Goal: Task Accomplishment & Management: Complete application form

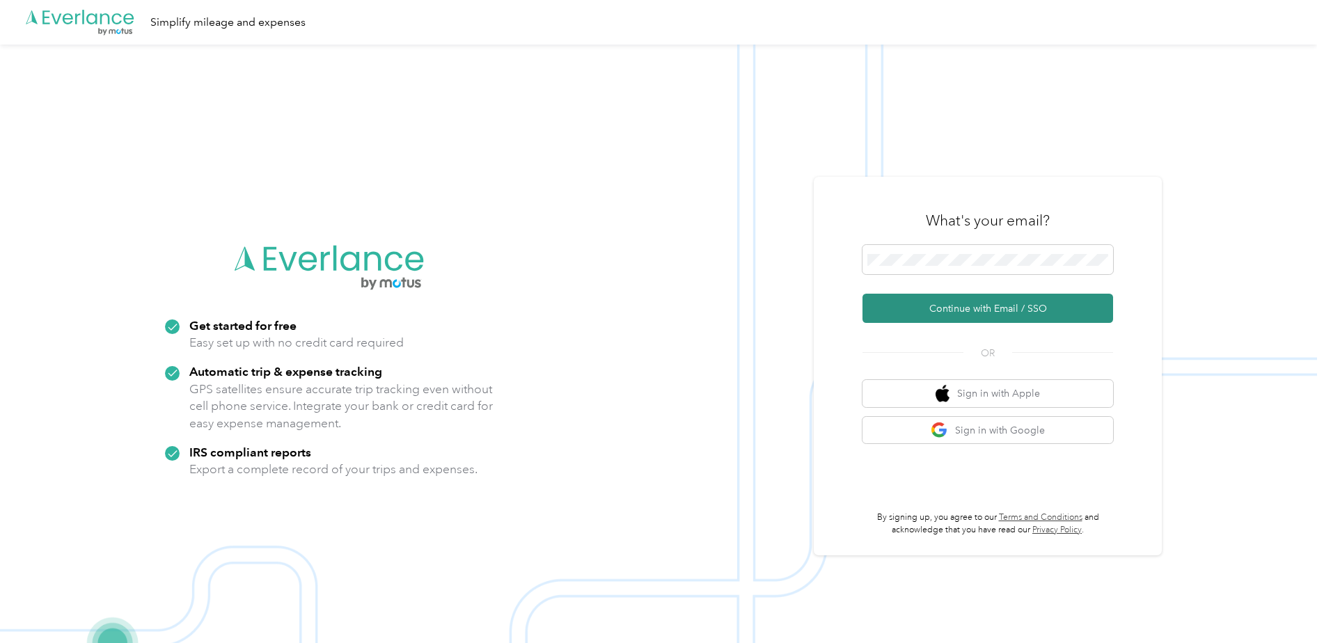
click at [946, 310] on button "Continue with Email / SSO" at bounding box center [987, 308] width 251 height 29
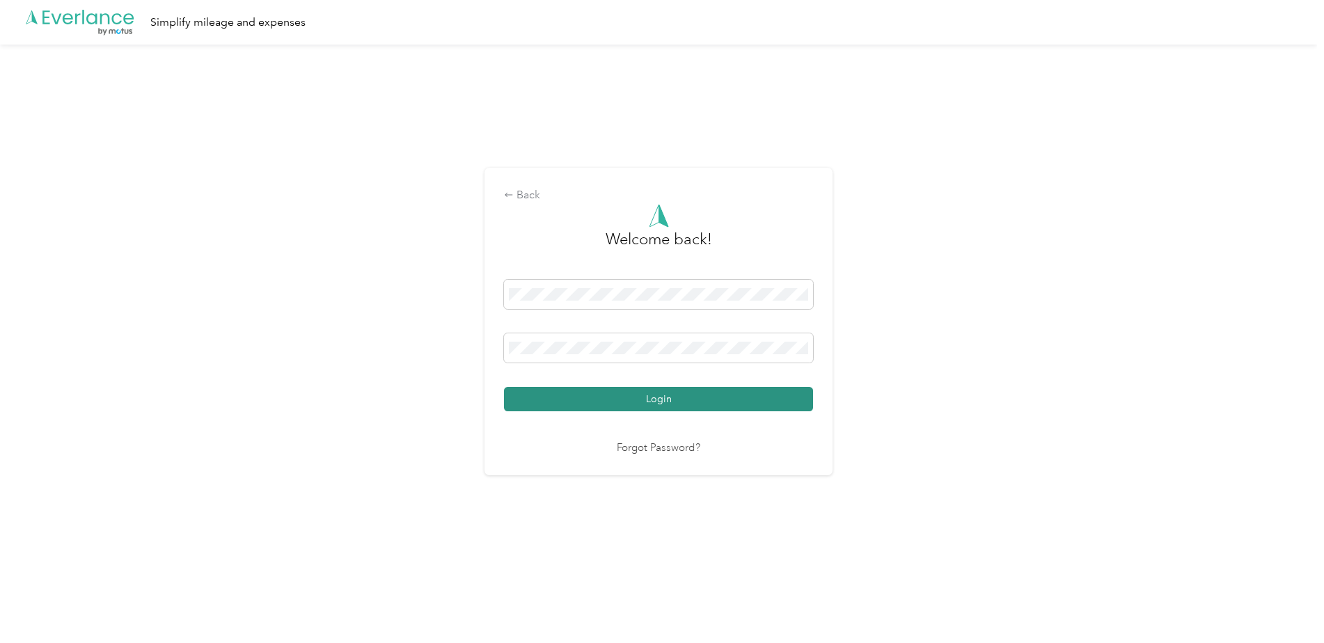
click at [638, 397] on button "Login" at bounding box center [658, 399] width 309 height 24
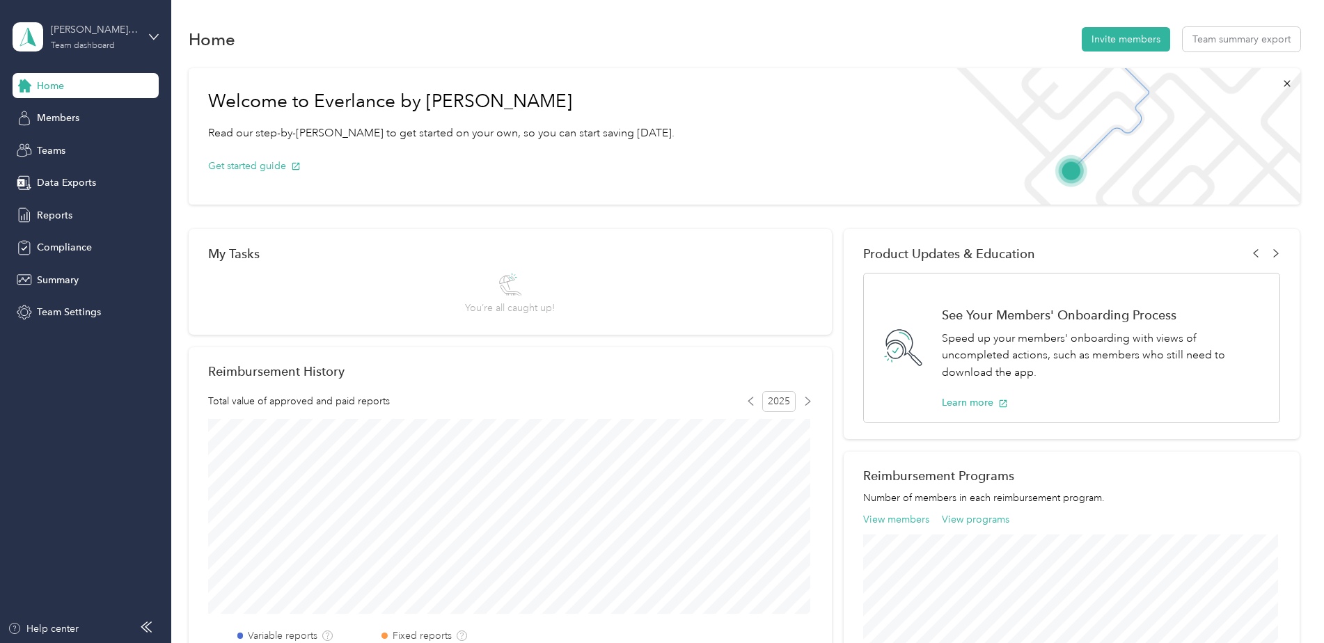
click at [55, 47] on div "Team dashboard" at bounding box center [83, 46] width 64 height 8
click at [76, 144] on div "Personal dashboard" at bounding box center [69, 145] width 88 height 15
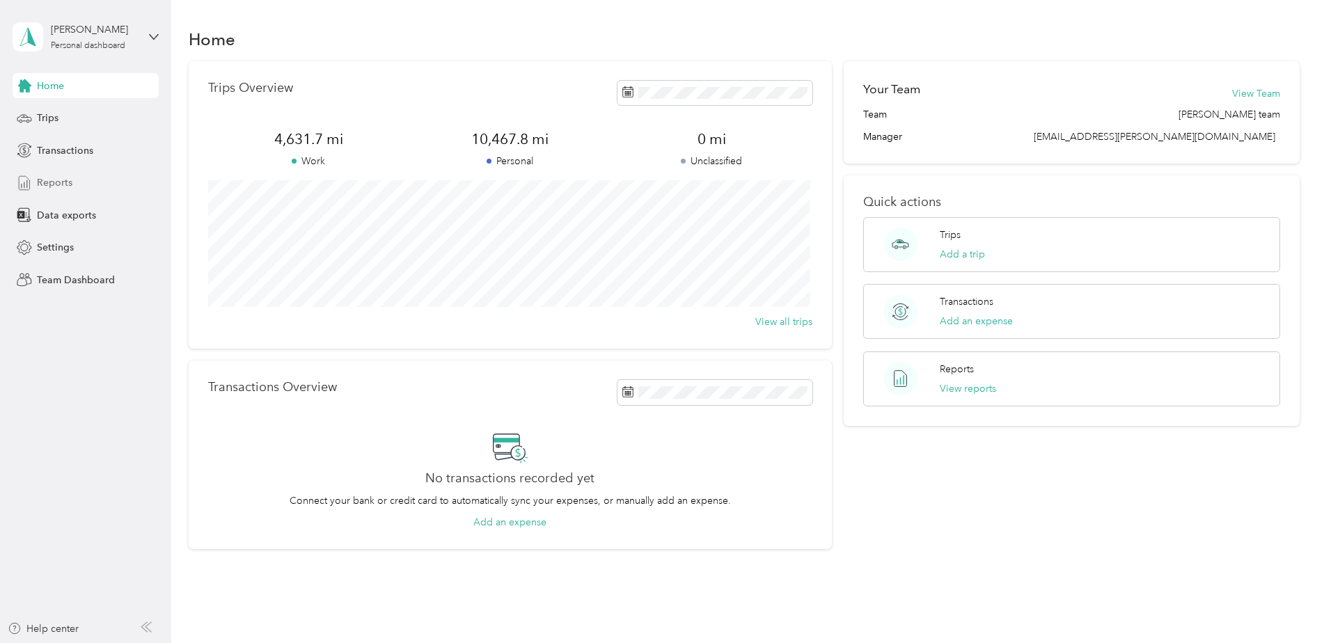
click at [61, 182] on span "Reports" at bounding box center [54, 182] width 35 height 15
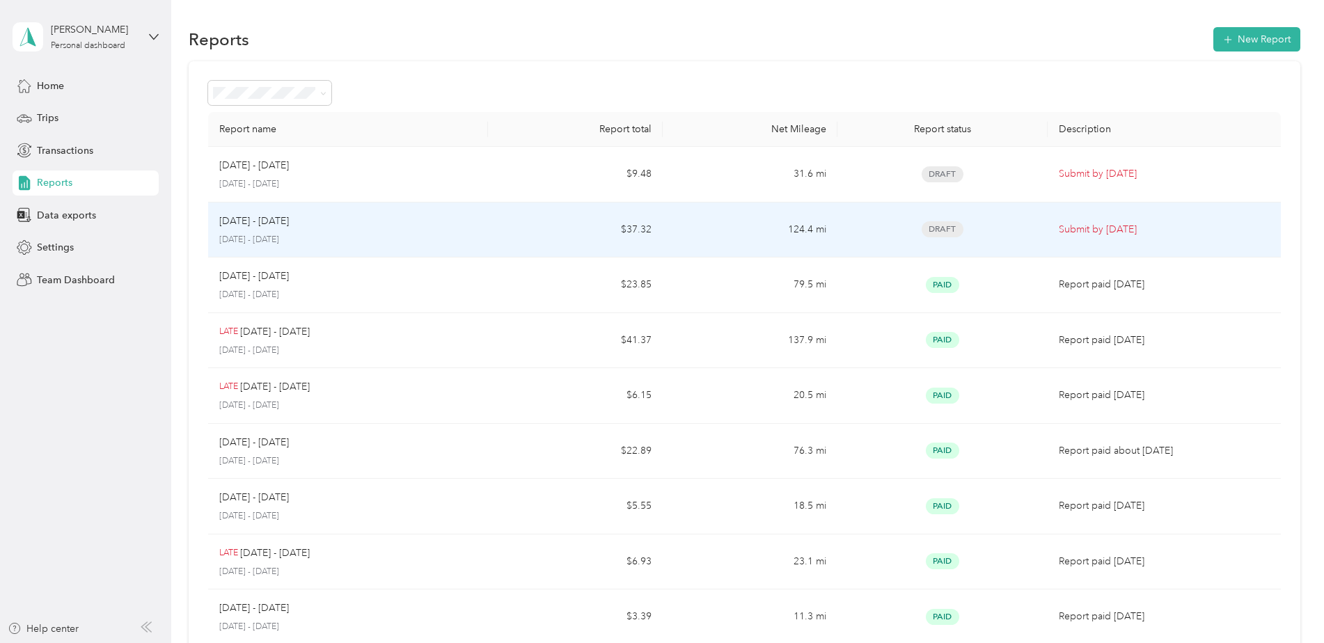
click at [479, 232] on td "[DATE] - [DATE] [DATE] - [DATE]" at bounding box center [348, 230] width 280 height 56
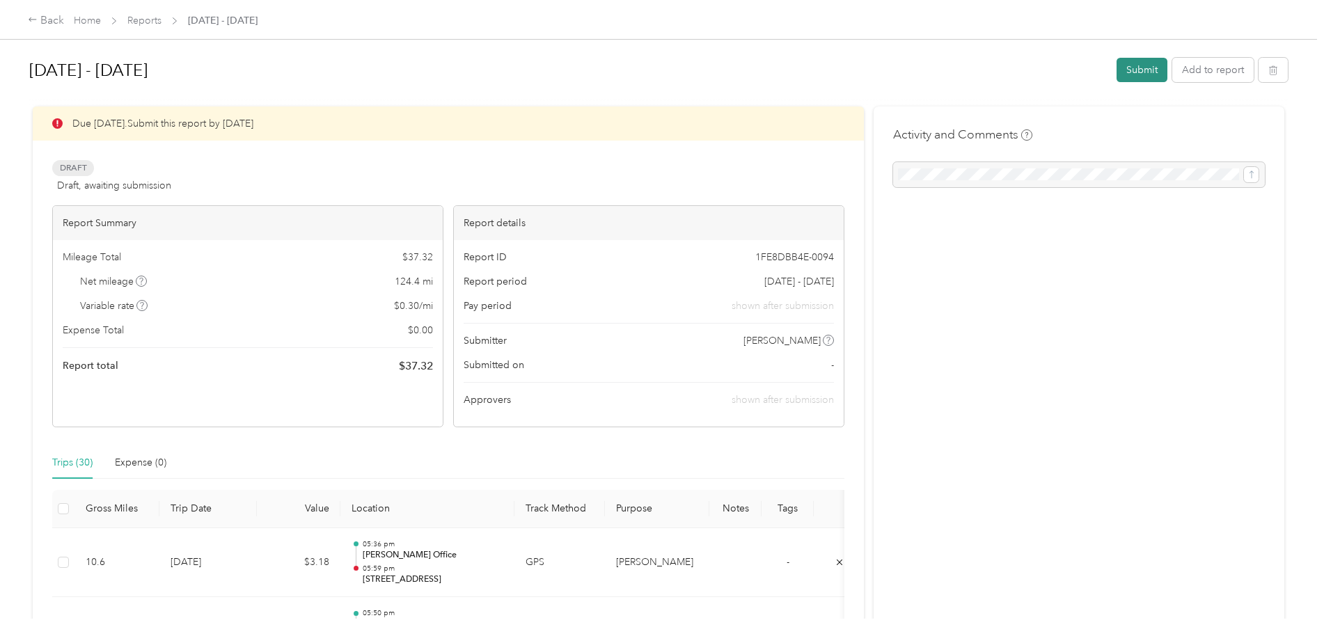
click at [1136, 70] on button "Submit" at bounding box center [1141, 70] width 51 height 24
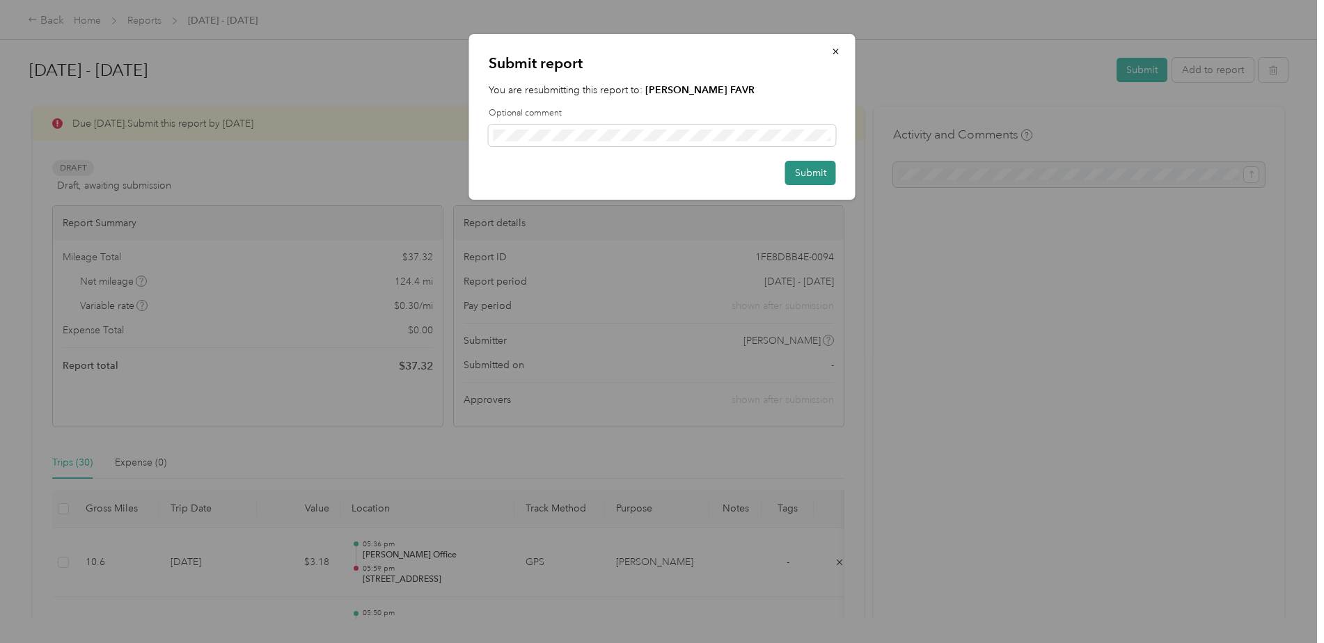
click at [804, 170] on button "Submit" at bounding box center [810, 173] width 51 height 24
